Goal: Transaction & Acquisition: Purchase product/service

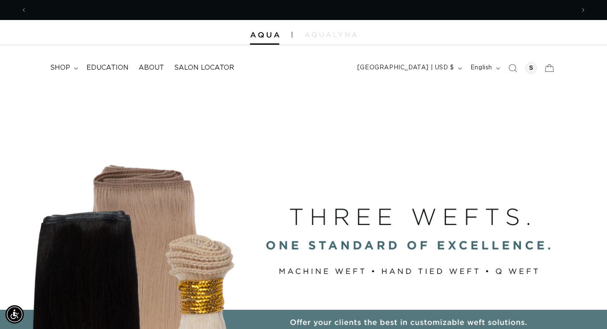
scroll to position [0, 1095]
click at [63, 65] on span "shop" at bounding box center [60, 67] width 20 height 9
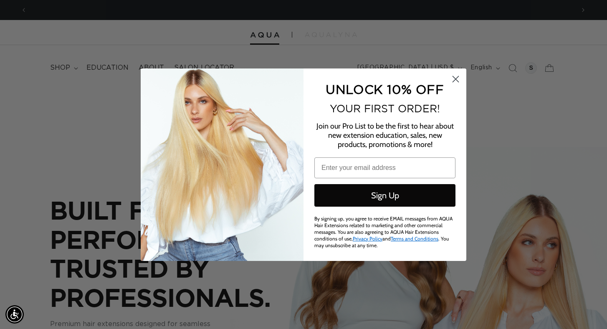
scroll to position [0, 547]
click at [454, 82] on circle "Close dialog" at bounding box center [456, 79] width 14 height 14
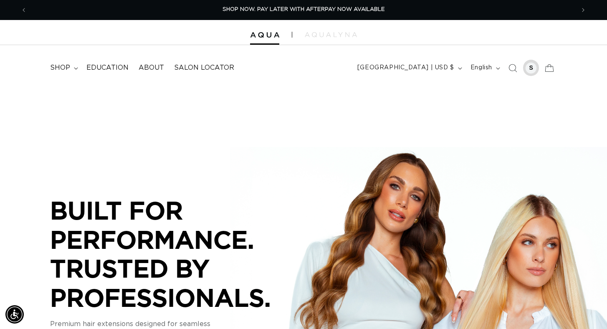
click at [536, 70] on div at bounding box center [531, 68] width 12 height 12
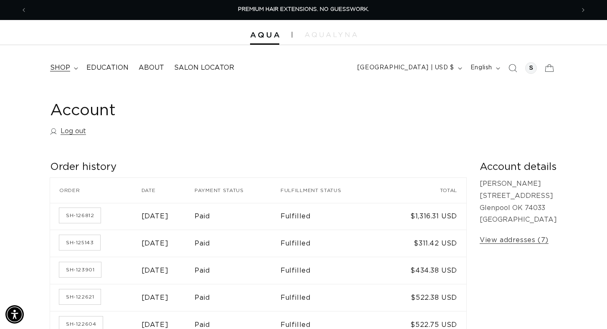
click at [66, 66] on span "shop" at bounding box center [60, 67] width 20 height 9
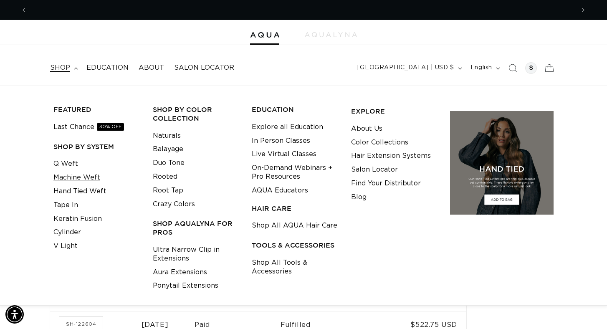
scroll to position [0, 547]
click at [68, 163] on link "Q Weft" at bounding box center [65, 164] width 25 height 14
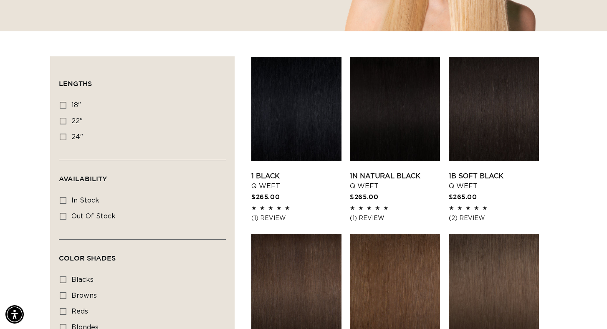
scroll to position [0, 547]
click at [65, 103] on icon at bounding box center [63, 105] width 7 height 7
click at [65, 103] on input "18" 18" (5 products)" at bounding box center [63, 105] width 7 height 7
checkbox input "true"
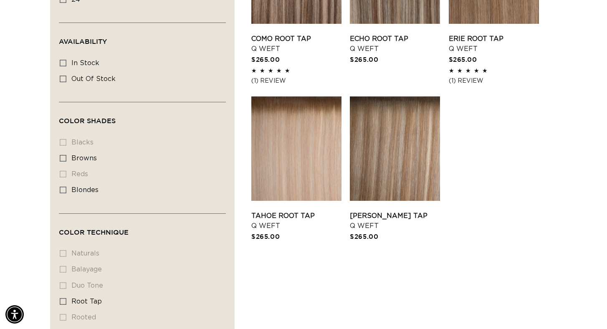
scroll to position [379, 0]
click at [405, 211] on link "Victoria Root Tap Q Weft" at bounding box center [395, 221] width 90 height 20
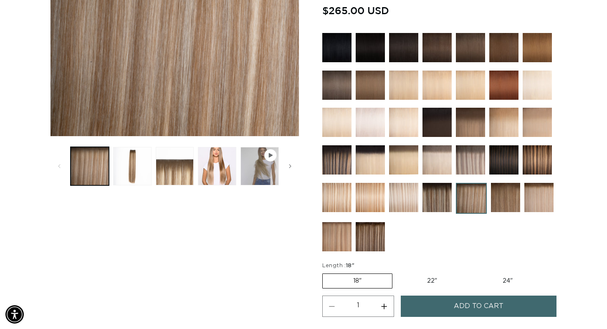
scroll to position [228, 0]
click at [389, 306] on button "Increase quantity for Victoria Root Tap - Q Weft" at bounding box center [384, 305] width 19 height 21
click at [333, 305] on button "Decrease quantity for Victoria Root Tap - Q Weft" at bounding box center [332, 305] width 19 height 21
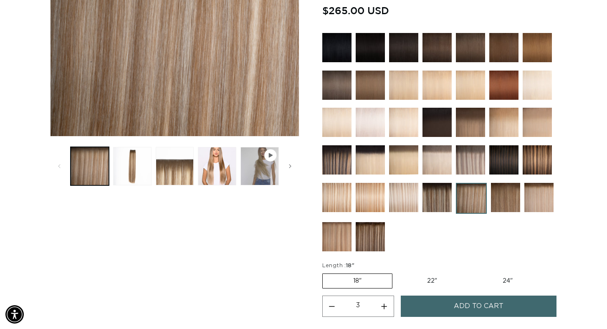
type input "2"
click at [428, 304] on button "Add to cart" at bounding box center [479, 305] width 156 height 21
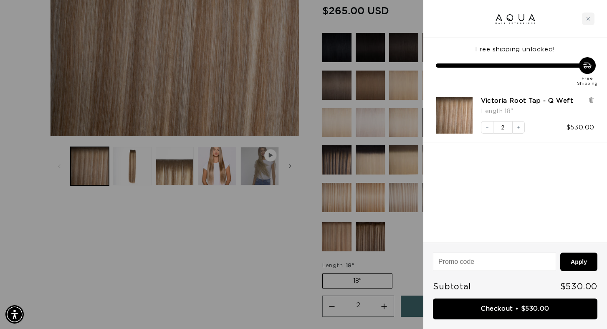
click at [280, 267] on div at bounding box center [303, 164] width 607 height 329
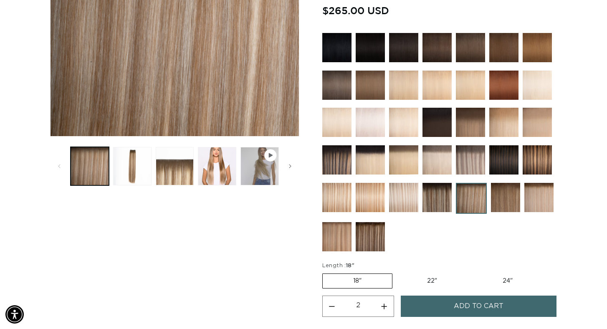
click at [348, 120] on img at bounding box center [336, 122] width 29 height 29
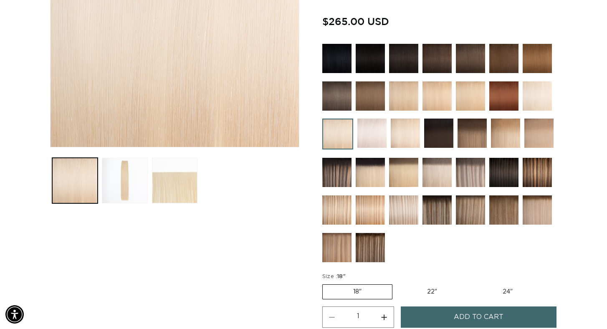
click at [462, 315] on span "Add to cart" at bounding box center [479, 316] width 50 height 21
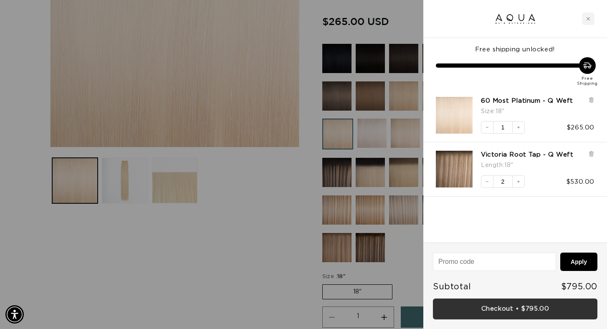
click at [494, 307] on link "Checkout • $795.00" at bounding box center [515, 308] width 164 height 21
